Goal: Task Accomplishment & Management: Manage account settings

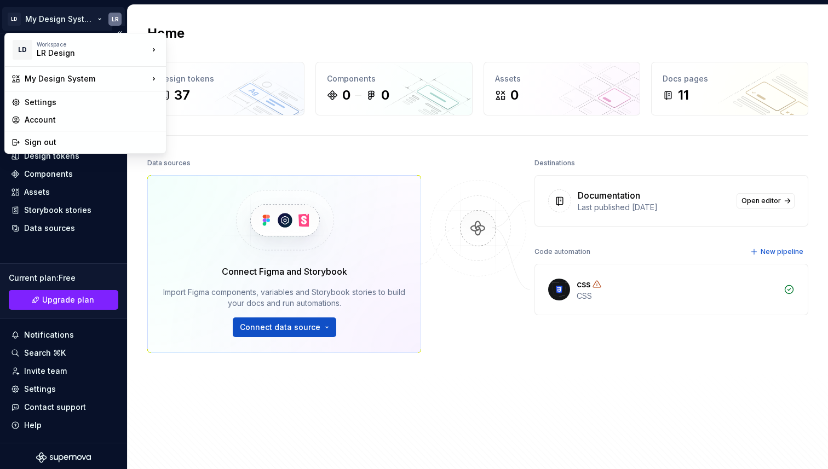
click at [94, 20] on html "LD My Design System LR Home Documentation Analytics Code automation Design syst…" at bounding box center [414, 234] width 828 height 469
click at [96, 144] on div "Sign out" at bounding box center [92, 142] width 135 height 11
